Goal: Information Seeking & Learning: Learn about a topic

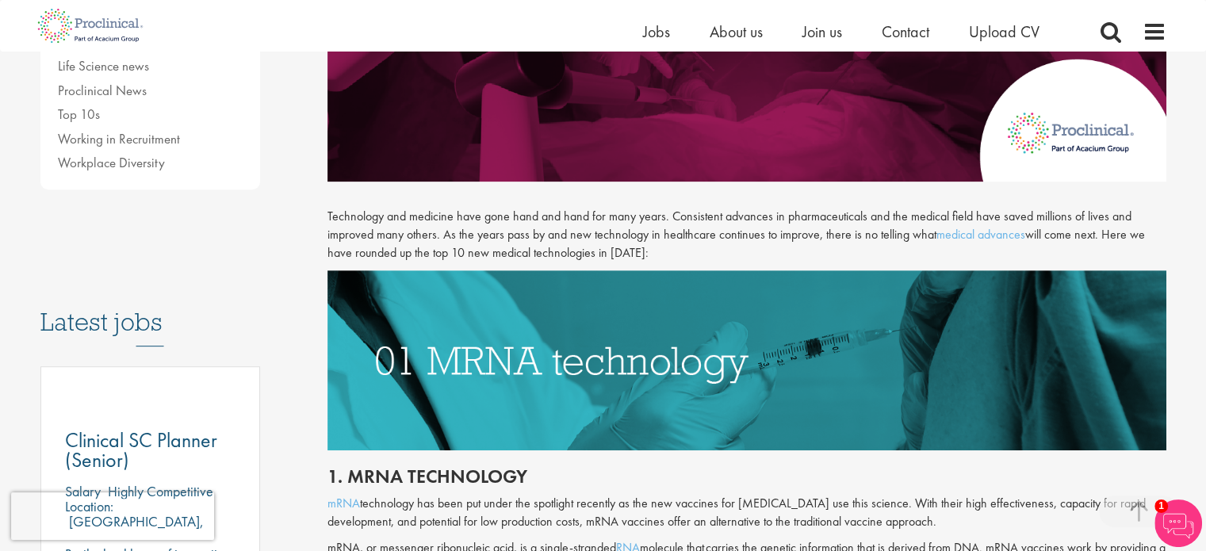
scroll to position [568, 0]
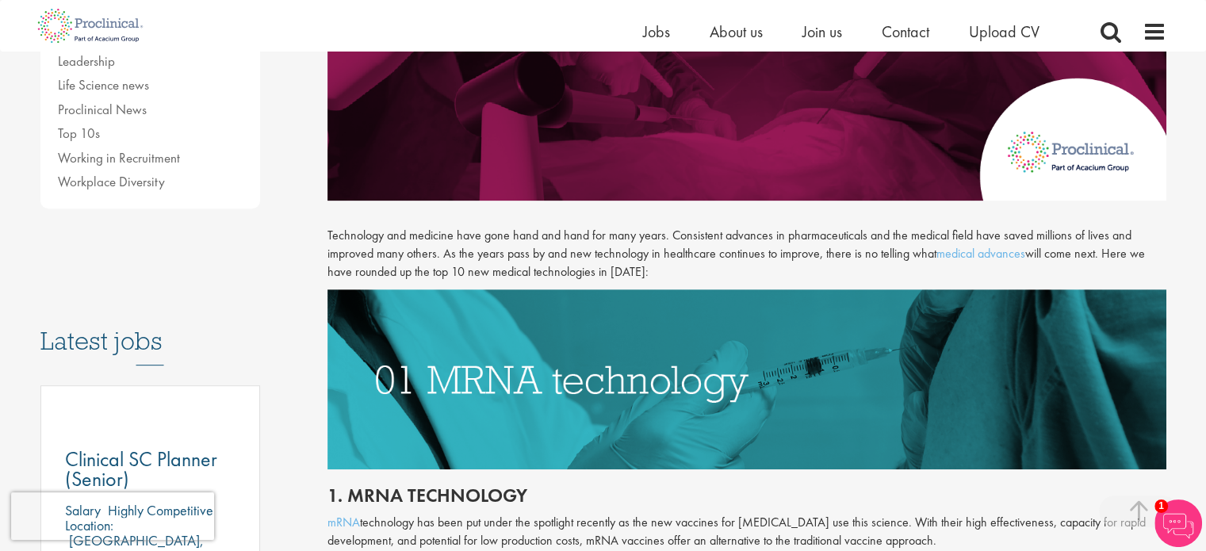
click at [518, 259] on p "Technology and medicine have gone hand and hand for many years. Consistent adva…" at bounding box center [746, 254] width 839 height 55
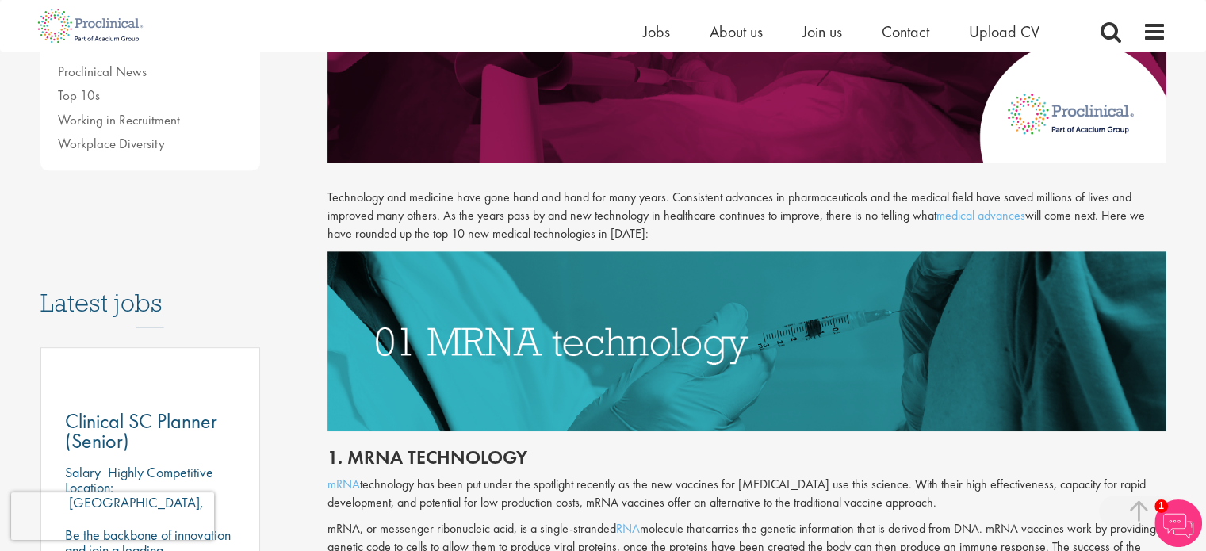
scroll to position [606, 0]
click at [668, 229] on p "Technology and medicine have gone hand and hand for many years. Consistent adva…" at bounding box center [746, 216] width 839 height 55
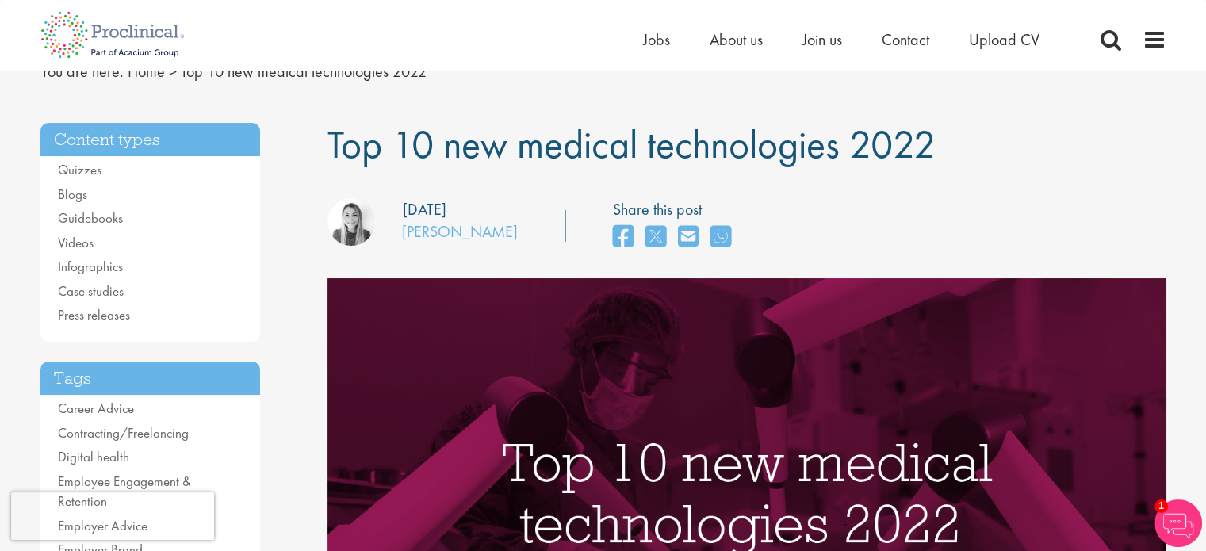
scroll to position [0, 0]
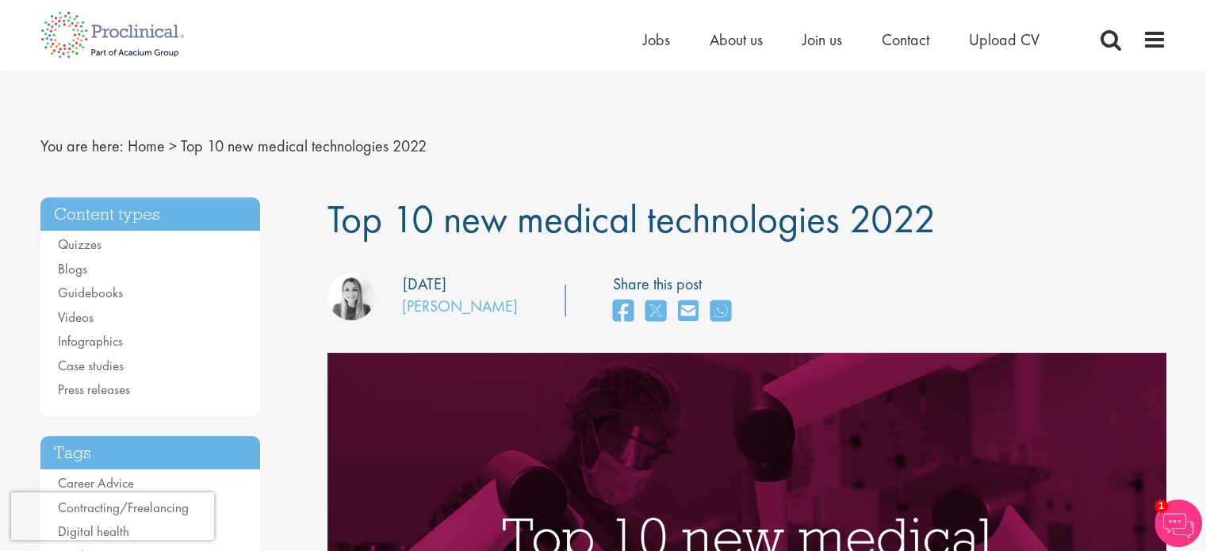
click at [488, 206] on span "Top 10 new medical technologies 2022" at bounding box center [631, 218] width 608 height 51
